Goal: Task Accomplishment & Management: Manage account settings

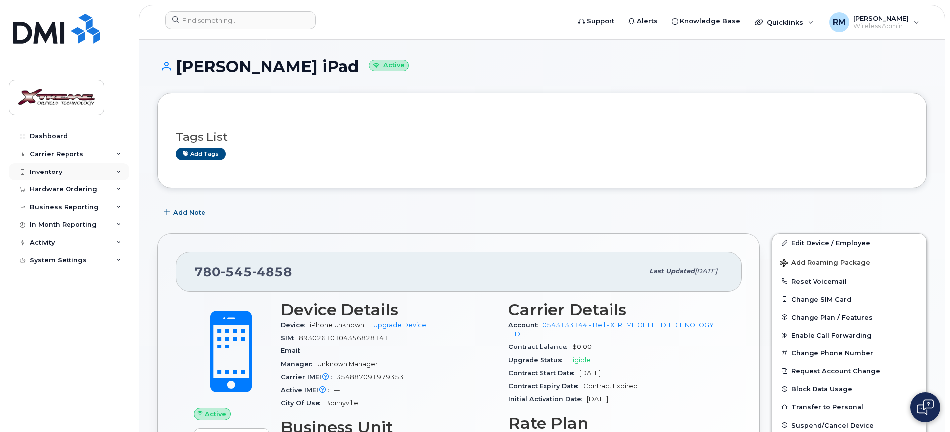
click at [60, 177] on div "Inventory" at bounding box center [69, 172] width 120 height 18
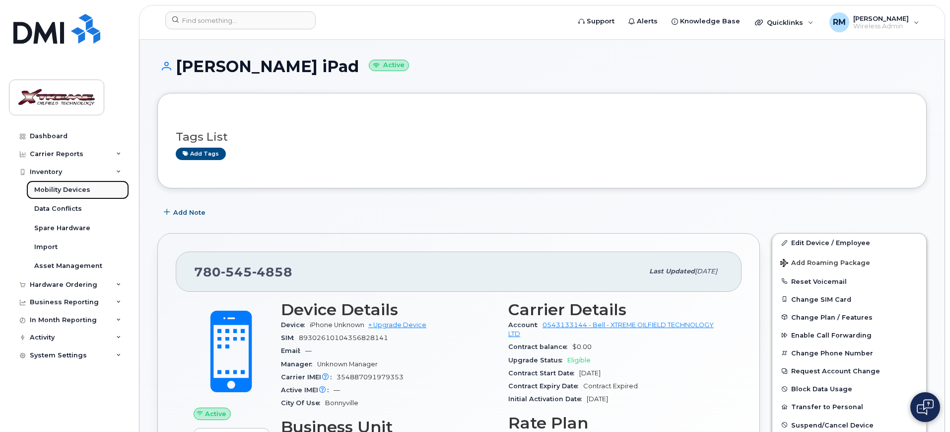
click at [61, 193] on div "Mobility Devices" at bounding box center [62, 189] width 56 height 9
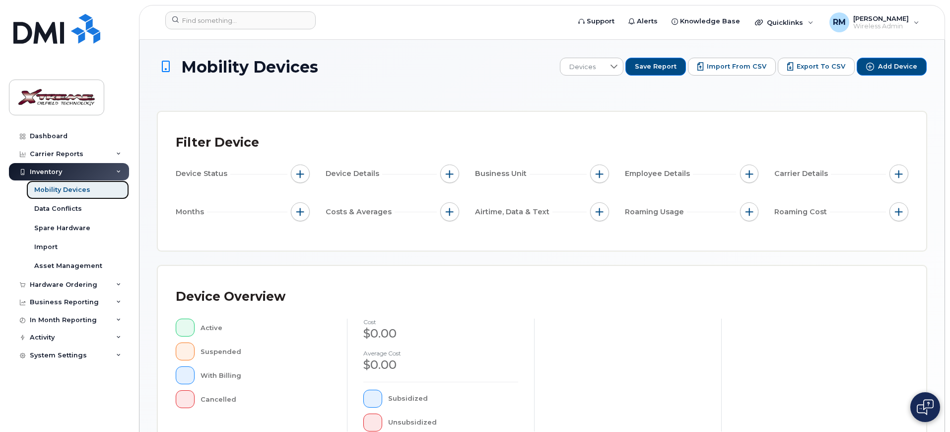
scroll to position [269, 0]
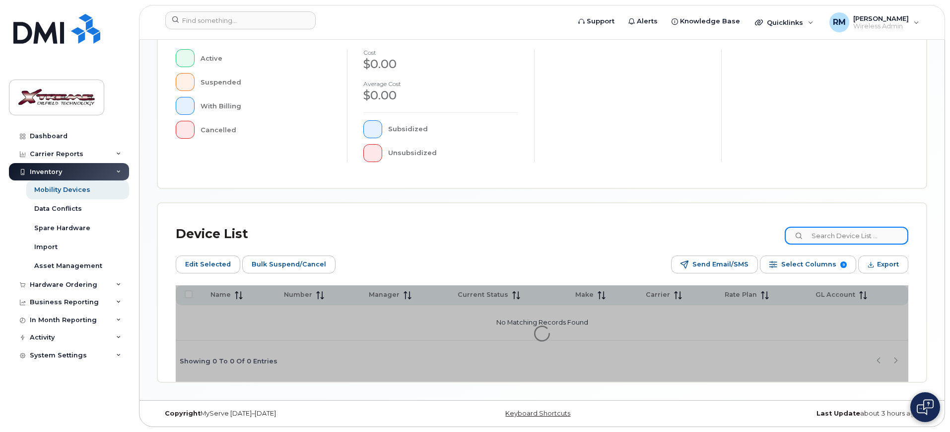
click at [870, 241] on input at bounding box center [847, 235] width 124 height 18
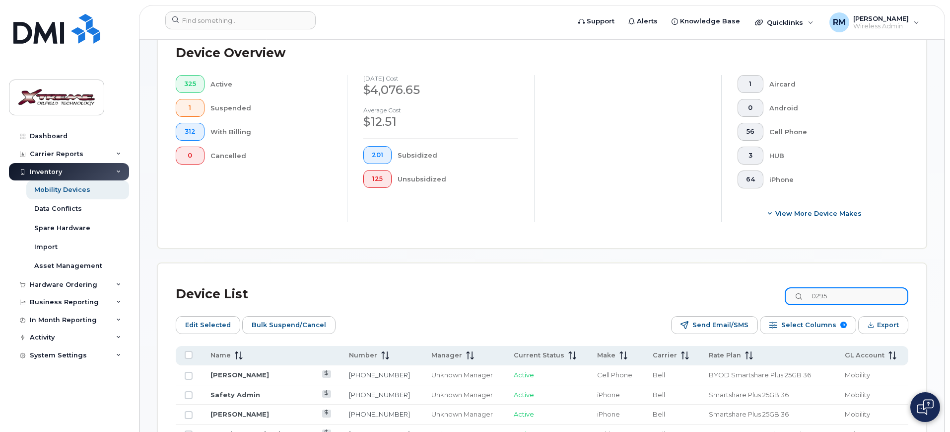
scroll to position [287, 0]
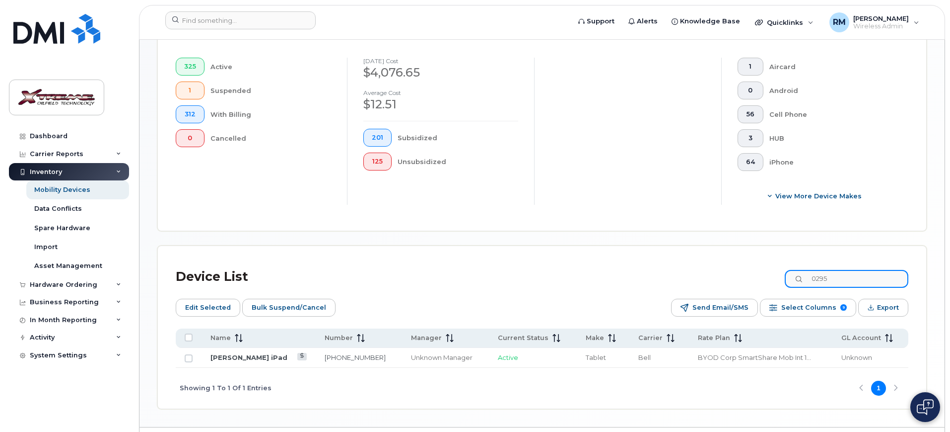
drag, startPoint x: 866, startPoint y: 271, endPoint x: 764, endPoint y: 268, distance: 101.4
click at [764, 268] on div "Device List 0295" at bounding box center [542, 277] width 733 height 26
type input "8150"
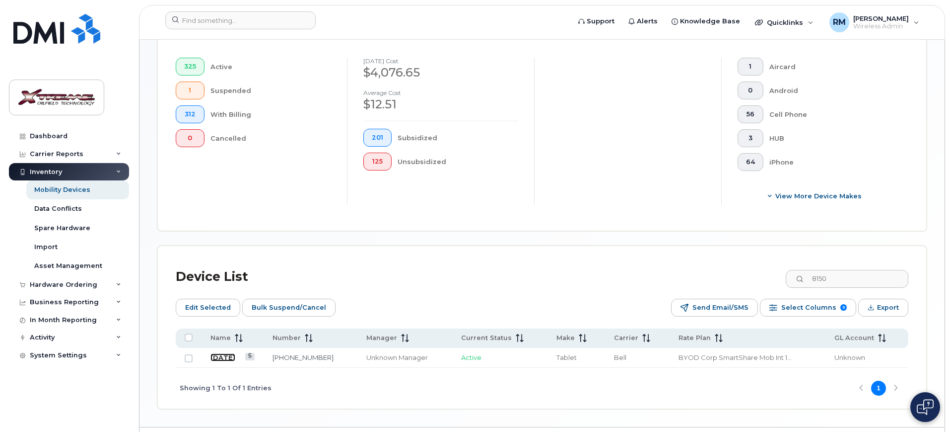
click at [219, 353] on link "July 30" at bounding box center [223, 357] width 25 height 8
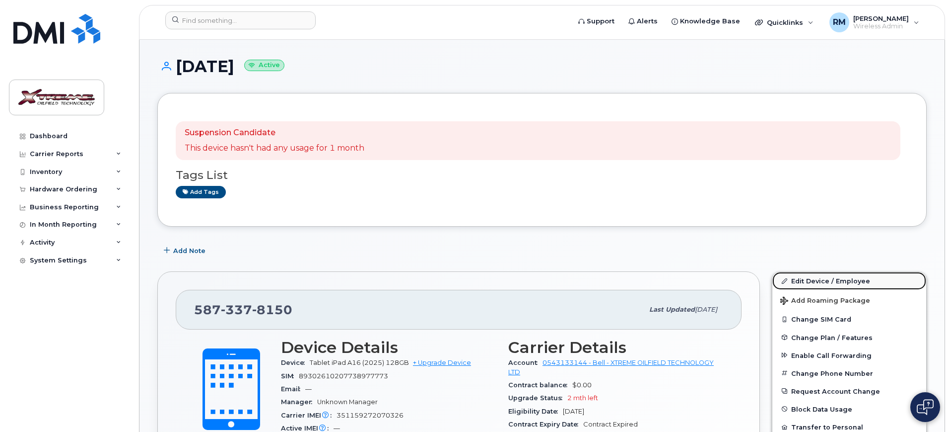
click at [839, 282] on link "Edit Device / Employee" at bounding box center [850, 281] width 154 height 18
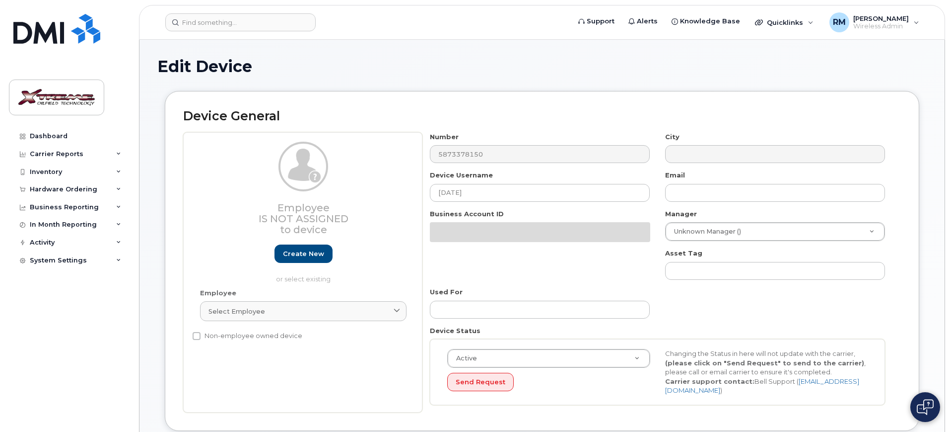
select select "4343095"
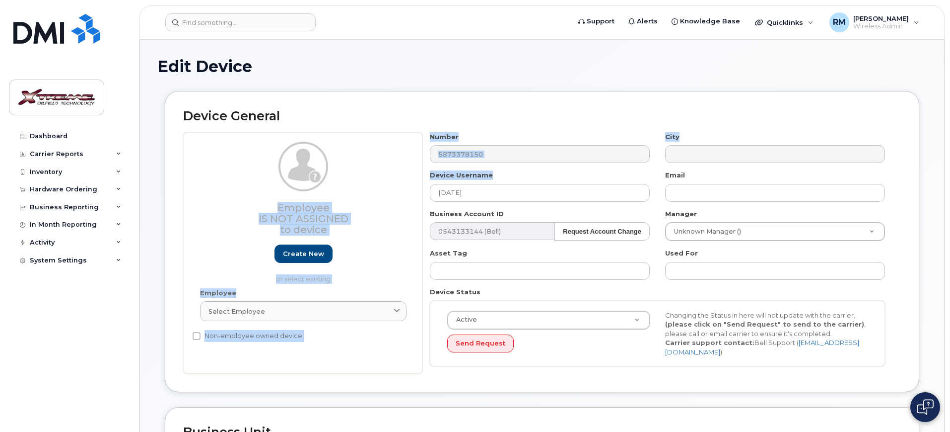
drag, startPoint x: 336, startPoint y: 161, endPoint x: 233, endPoint y: 155, distance: 102.5
click at [233, 155] on div "Employee Is not assigned to device Create new or select existing Employee Selec…" at bounding box center [542, 253] width 718 height 242
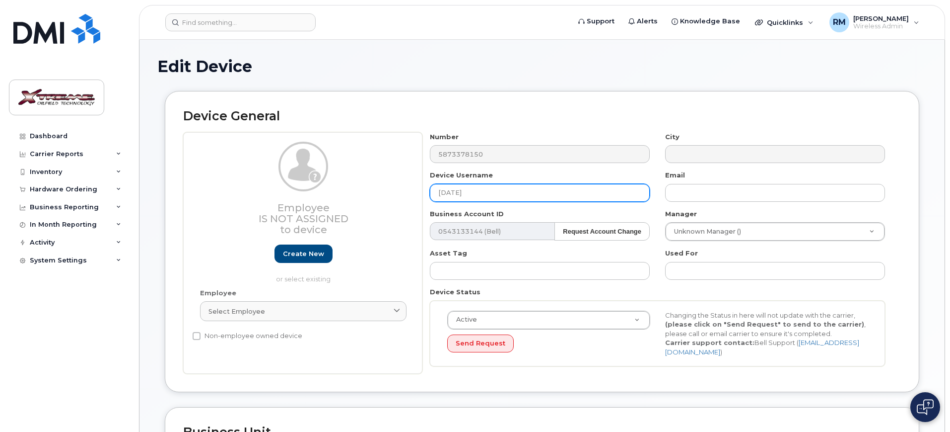
click at [484, 195] on input "[DATE]" at bounding box center [540, 193] width 220 height 18
type input "J"
type input "Teo De Guzman iPad"
type input "Saving..."
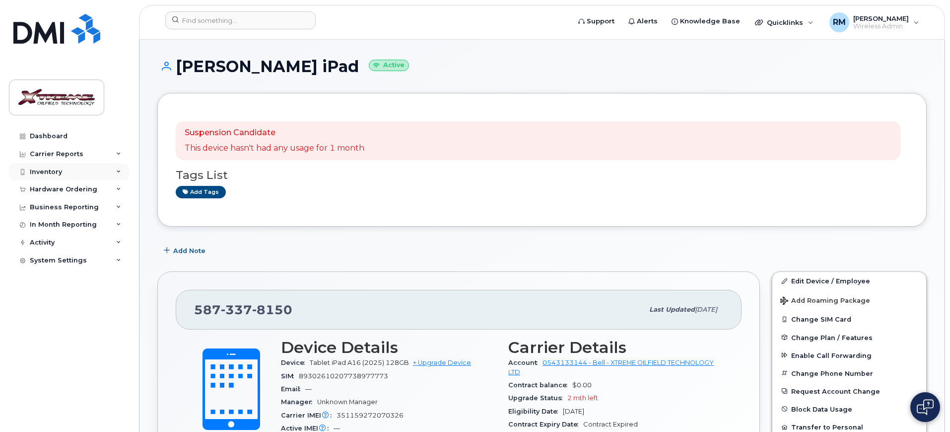
click at [57, 168] on div "Inventory" at bounding box center [46, 172] width 32 height 8
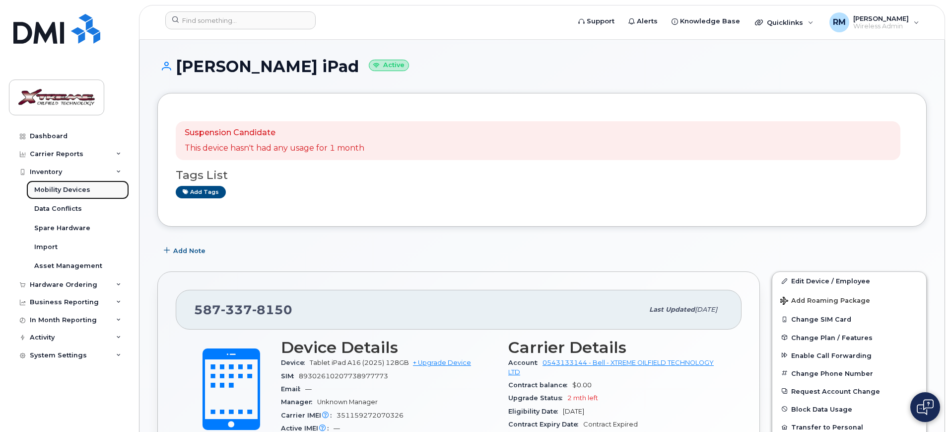
drag, startPoint x: 54, startPoint y: 184, endPoint x: 95, endPoint y: 195, distance: 42.2
click at [54, 184] on link "Mobility Devices" at bounding box center [77, 189] width 103 height 19
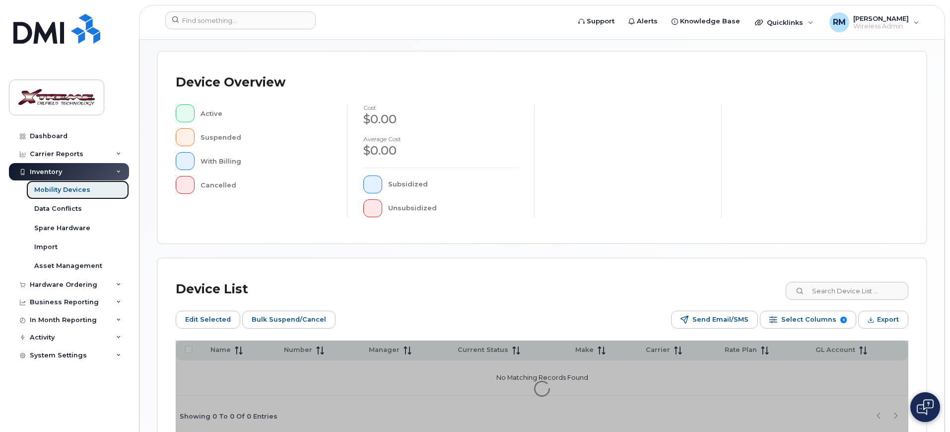
scroll to position [248, 0]
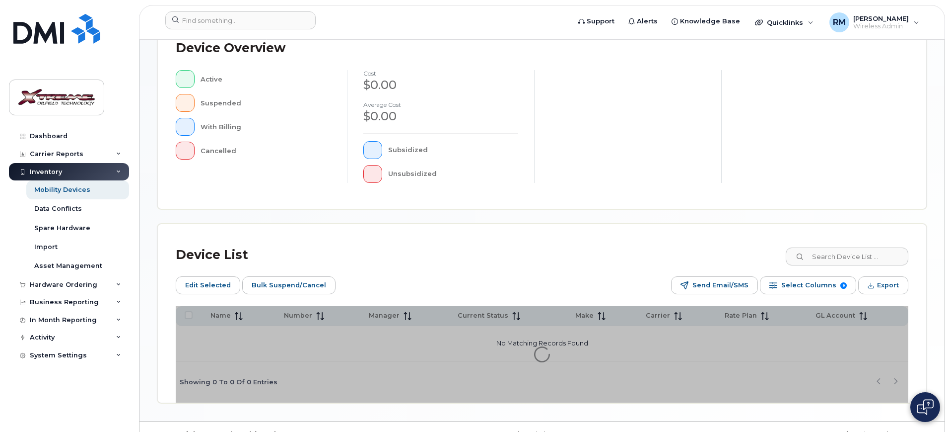
click at [857, 209] on div "Device Overview Active Suspended With Billing Cancelled cost $0.00 Average cost…" at bounding box center [542, 112] width 769 height 191
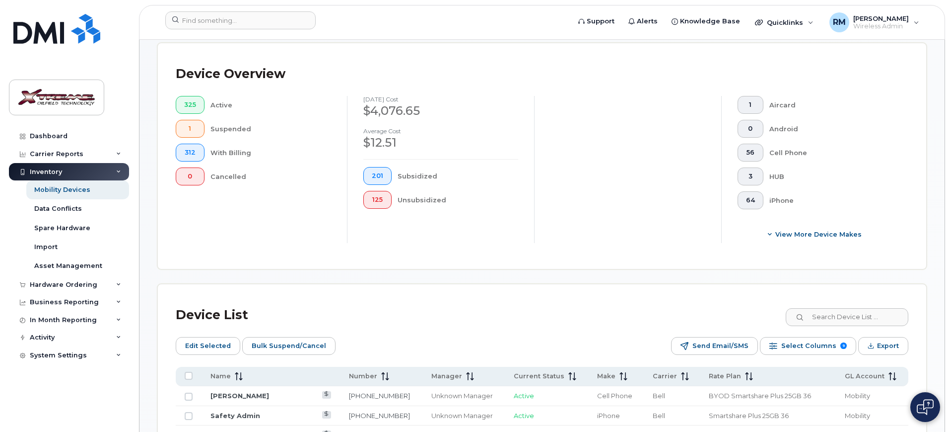
click at [860, 318] on div "Device List" at bounding box center [542, 315] width 733 height 26
click at [859, 312] on input at bounding box center [847, 317] width 124 height 18
type input "0654"
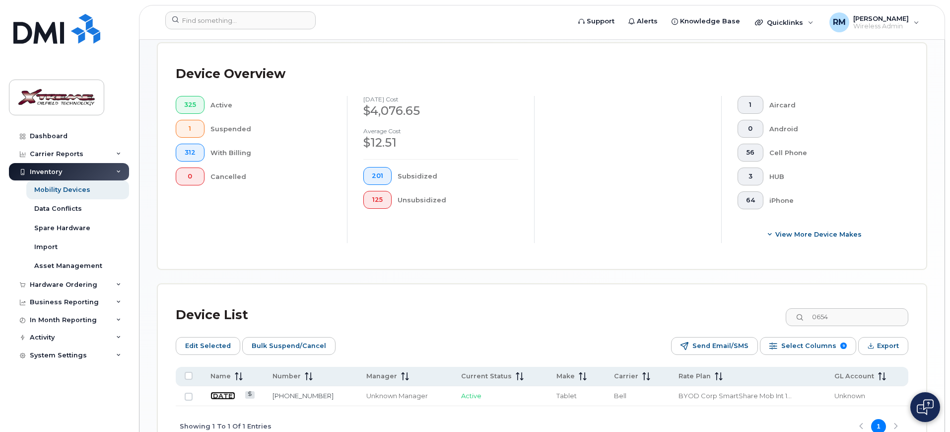
click at [228, 391] on link "July 26" at bounding box center [223, 395] width 25 height 8
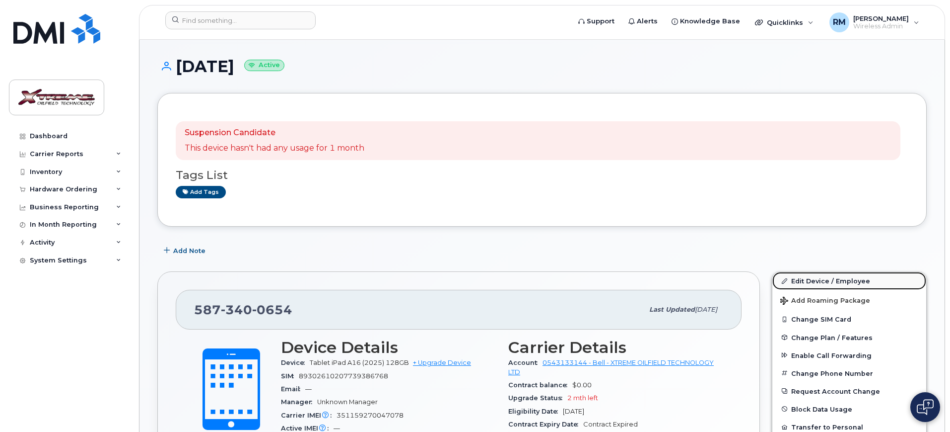
click at [837, 277] on link "Edit Device / Employee" at bounding box center [850, 281] width 154 height 18
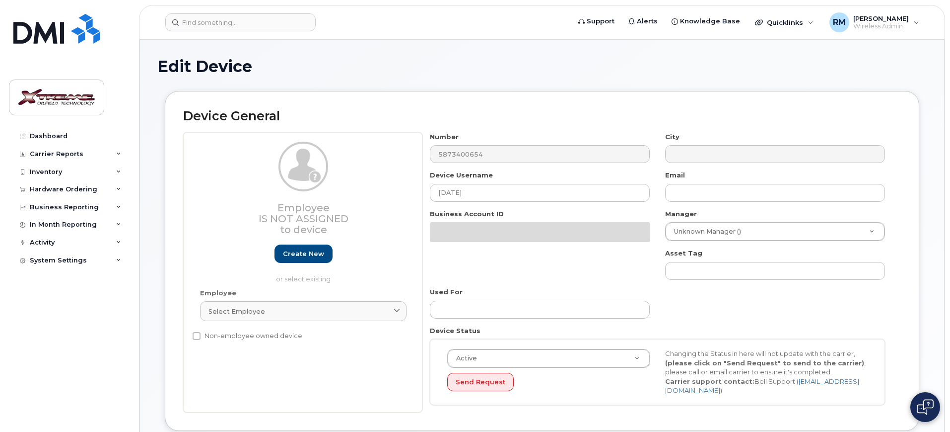
select select "4343095"
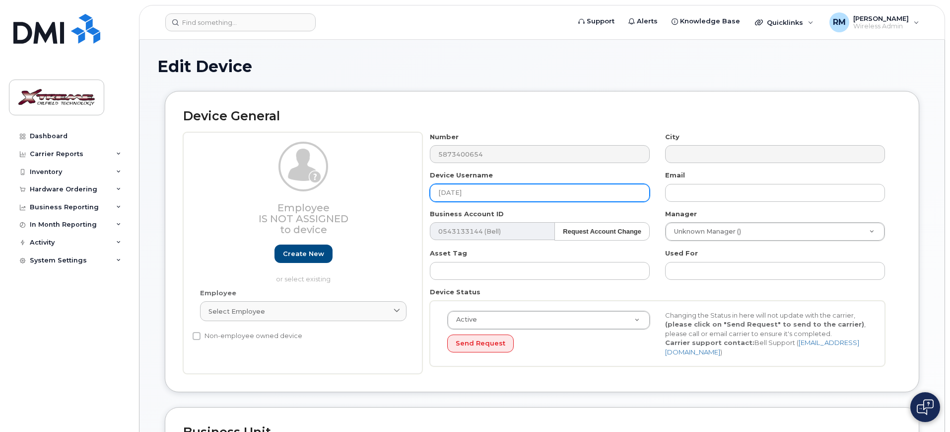
drag, startPoint x: 476, startPoint y: 194, endPoint x: 353, endPoint y: 195, distance: 123.7
click at [353, 195] on div "Employee Is not assigned to device Create new or select existing Employee Selec…" at bounding box center [542, 253] width 718 height 242
type input "[PERSON_NAME] iPad"
type input "Saving..."
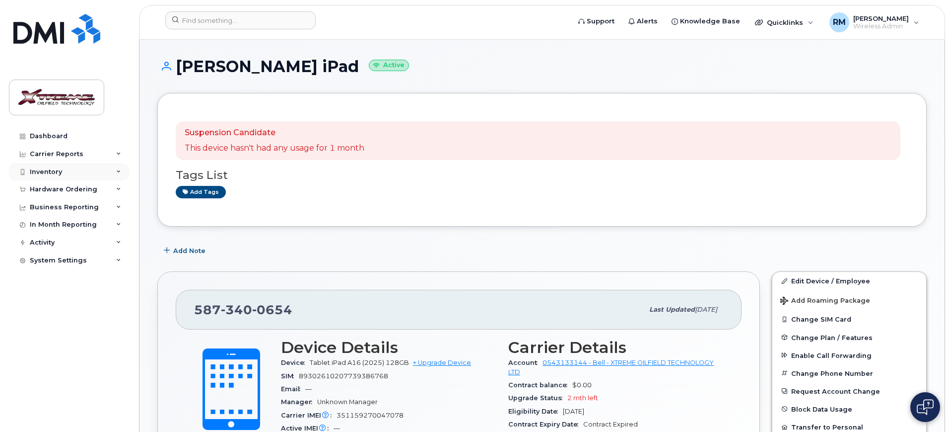
click at [38, 173] on div "Inventory" at bounding box center [46, 172] width 32 height 8
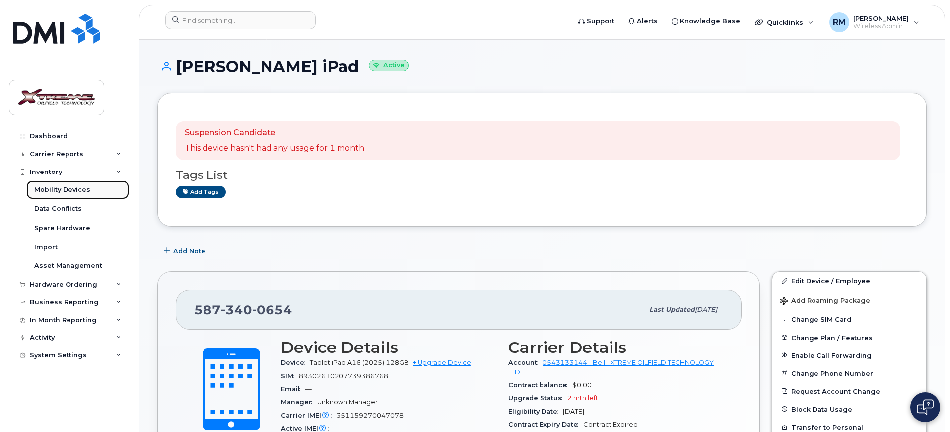
click at [53, 189] on div "Mobility Devices" at bounding box center [62, 189] width 56 height 9
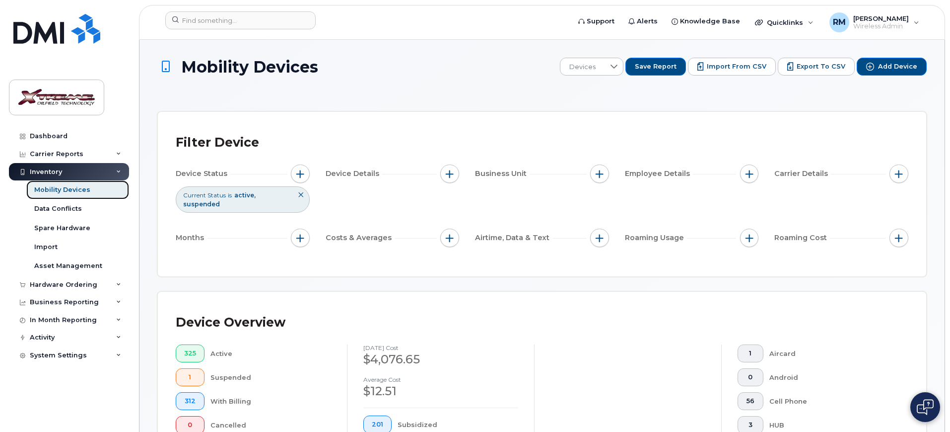
scroll to position [248, 0]
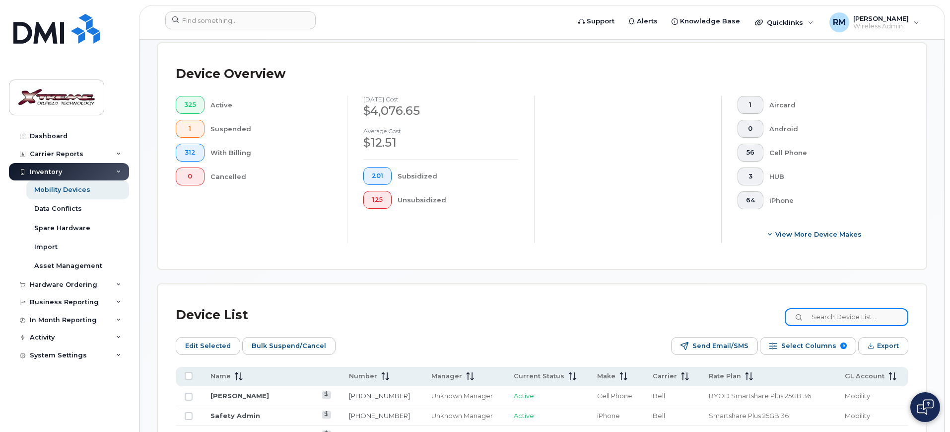
click at [845, 308] on input at bounding box center [847, 317] width 124 height 18
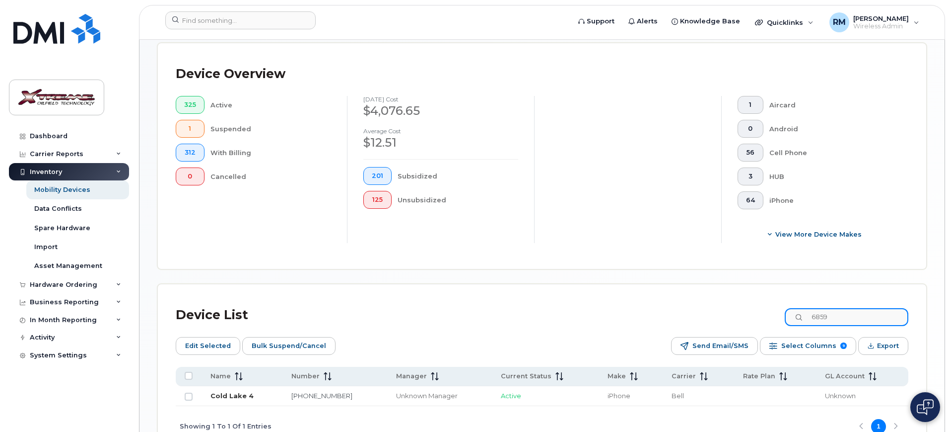
type input "6859"
click at [225, 391] on link "Cold Lake 4" at bounding box center [232, 395] width 43 height 8
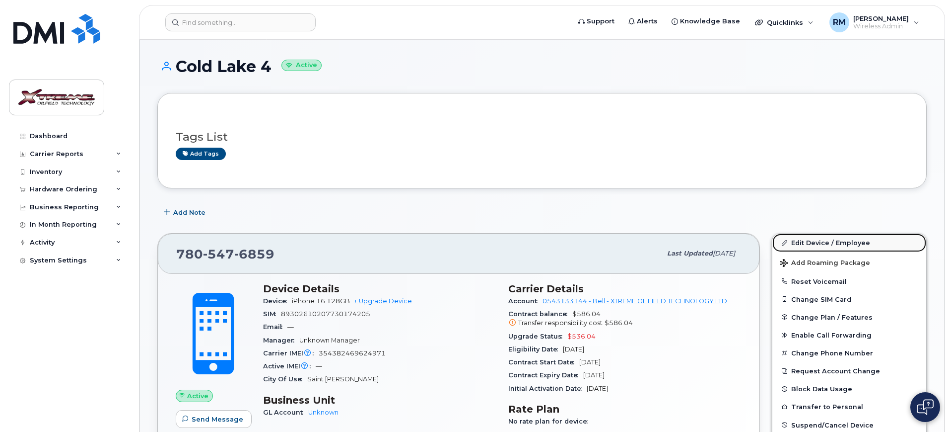
click at [808, 242] on link "Edit Device / Employee" at bounding box center [850, 242] width 154 height 18
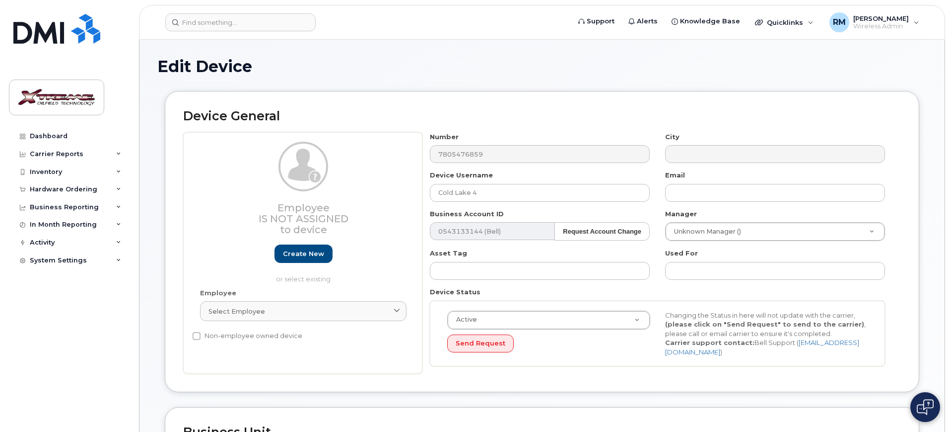
select select "4343095"
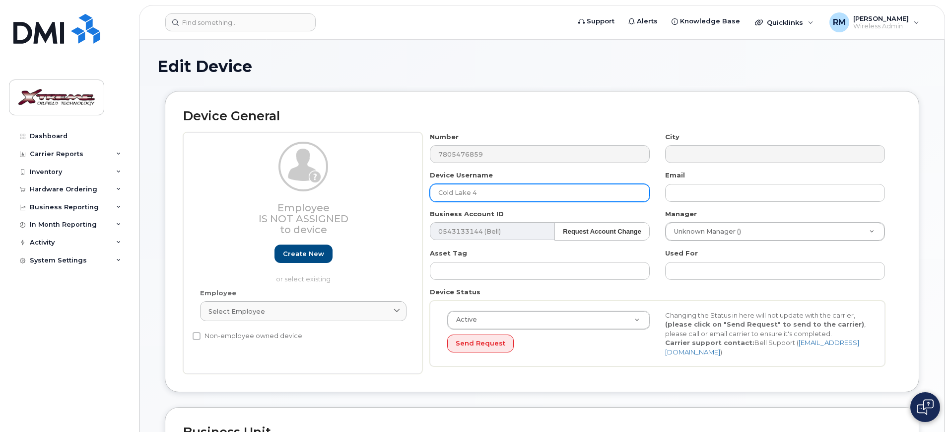
drag, startPoint x: 512, startPoint y: 198, endPoint x: 207, endPoint y: 174, distance: 306.8
click at [208, 174] on div "Employee Is not assigned to device Create new or select existing Employee Selec…" at bounding box center [542, 253] width 718 height 242
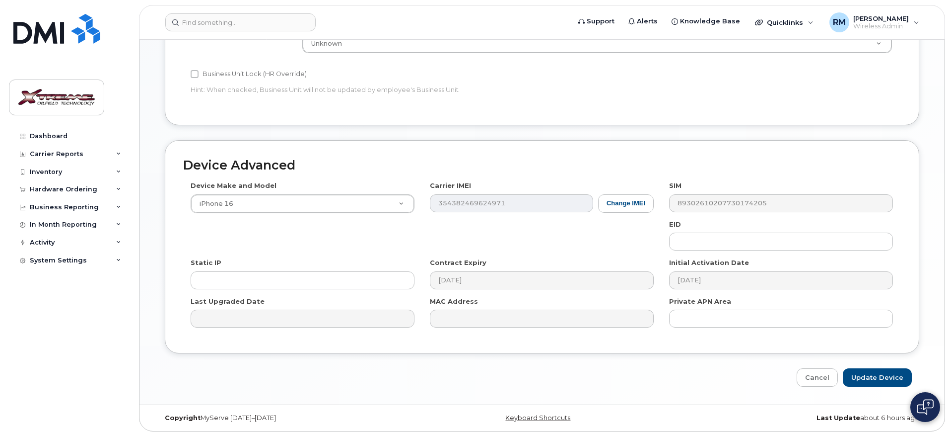
scroll to position [438, 0]
type input "[PERSON_NAME]"
click at [874, 367] on input "Update Device" at bounding box center [877, 376] width 69 height 18
type input "Saving..."
